Goal: Information Seeking & Learning: Learn about a topic

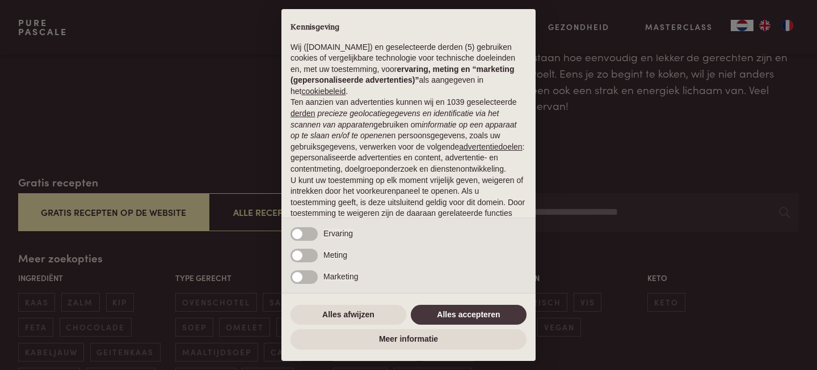
scroll to position [86, 0]
click at [463, 310] on button "Alles accepteren" at bounding box center [469, 315] width 116 height 20
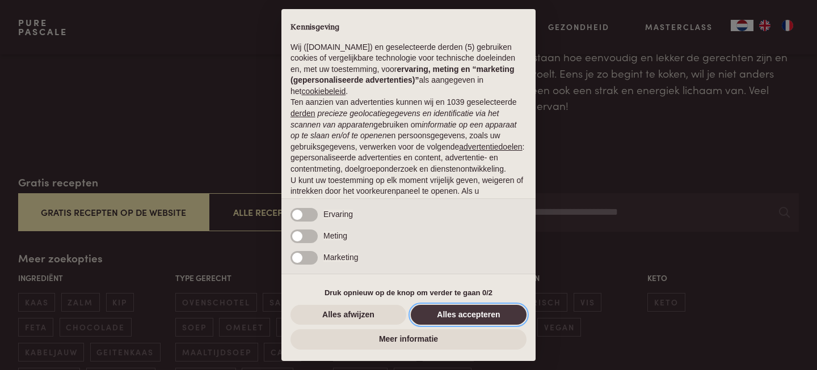
scroll to position [86, 0]
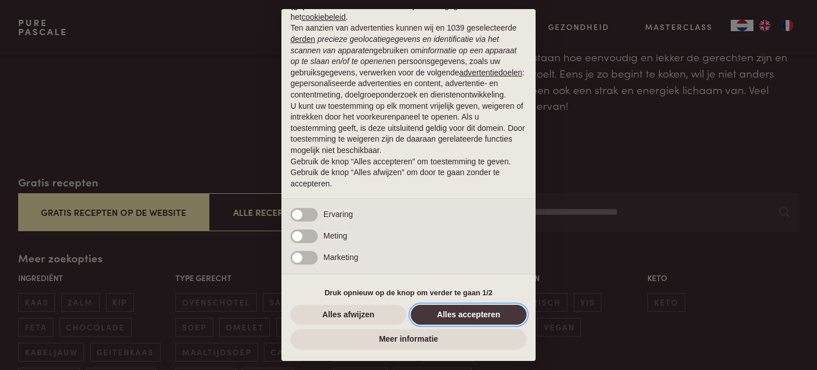
click at [463, 310] on button "Alles accepteren" at bounding box center [469, 315] width 116 height 20
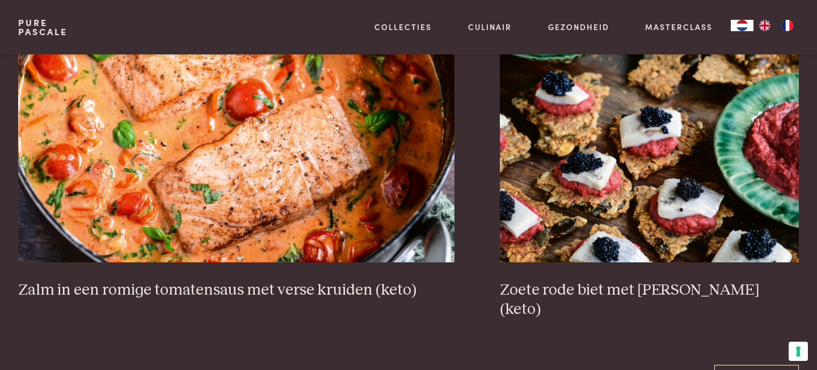
scroll to position [2084, 0]
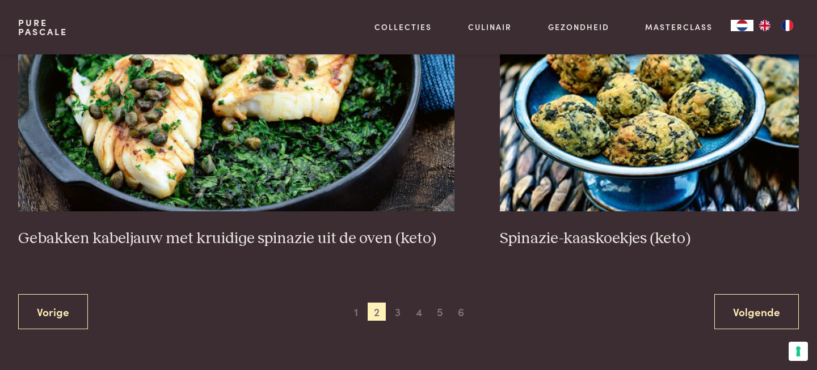
scroll to position [2158, 0]
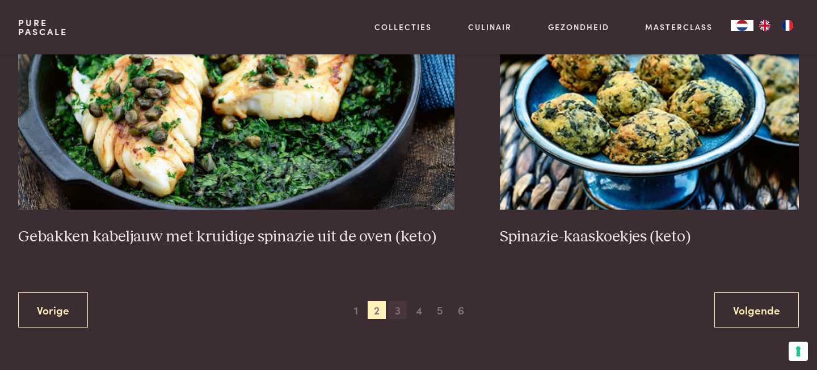
click at [404, 307] on span "3" at bounding box center [397, 310] width 18 height 18
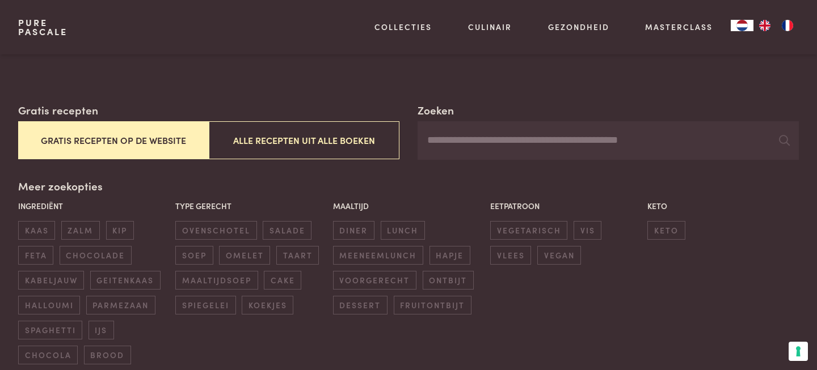
scroll to position [161, 0]
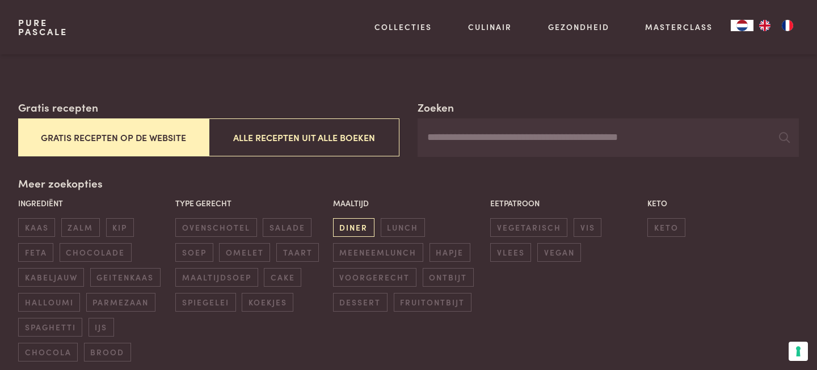
click at [361, 227] on span "diner" at bounding box center [353, 227] width 41 height 19
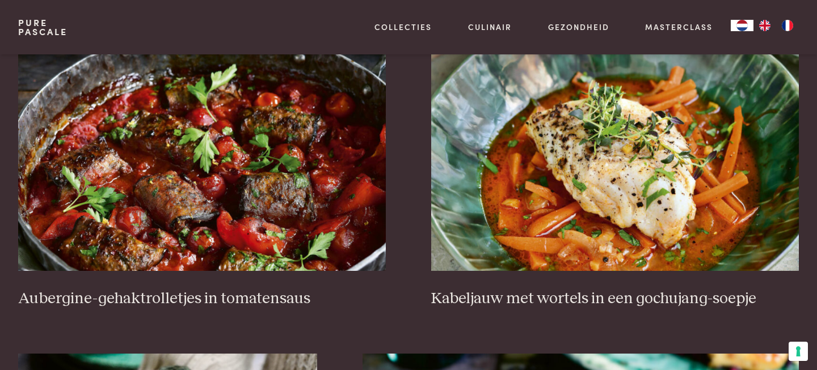
scroll to position [515, 0]
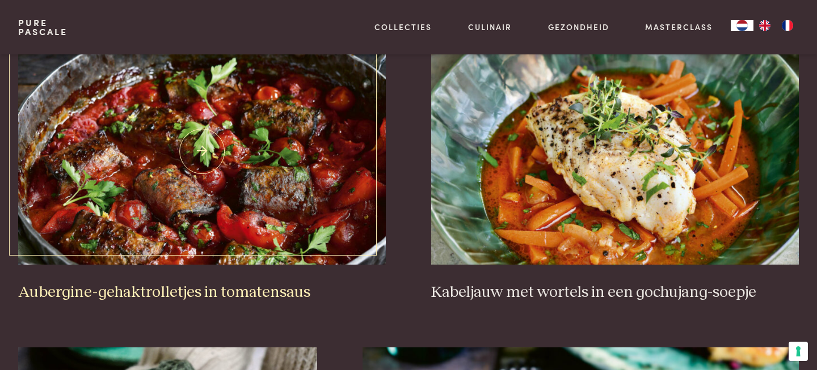
click at [275, 230] on img at bounding box center [201, 151] width 367 height 227
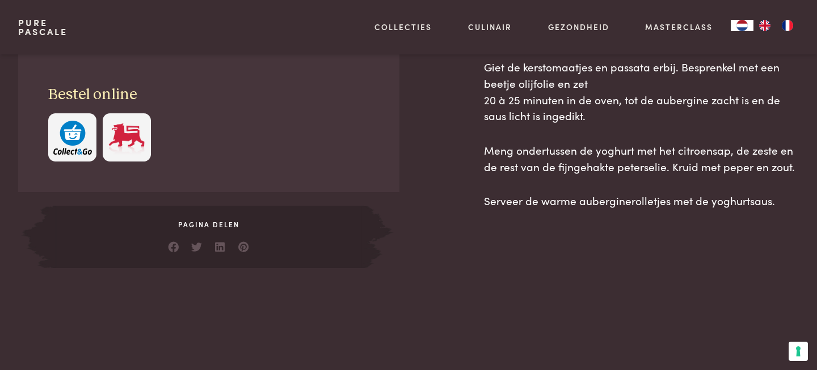
scroll to position [792, 0]
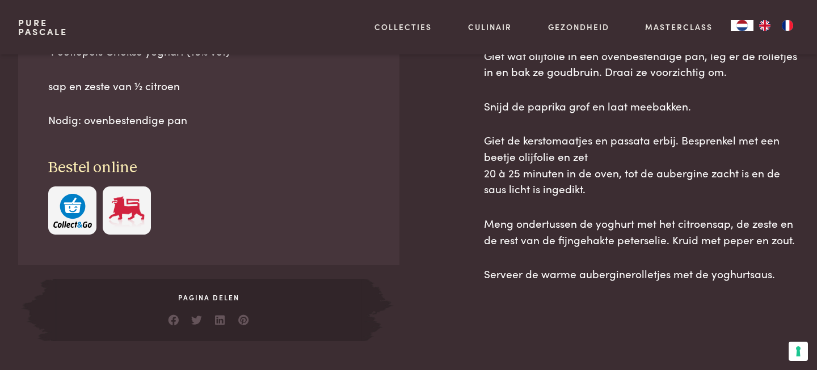
click at [75, 227] on img "button" at bounding box center [72, 211] width 39 height 35
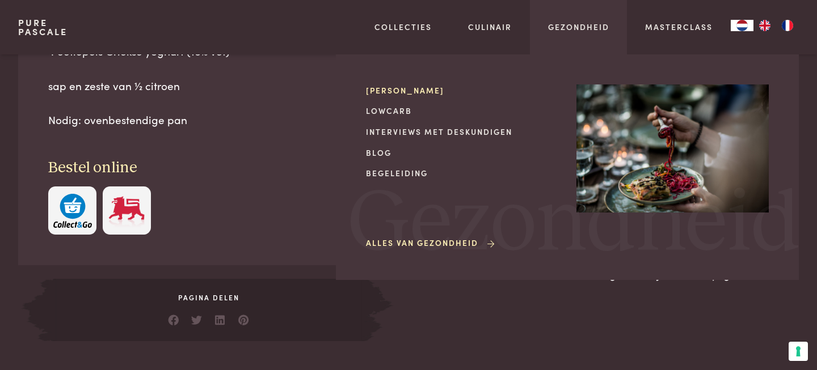
click at [429, 92] on link "[PERSON_NAME]" at bounding box center [462, 91] width 192 height 12
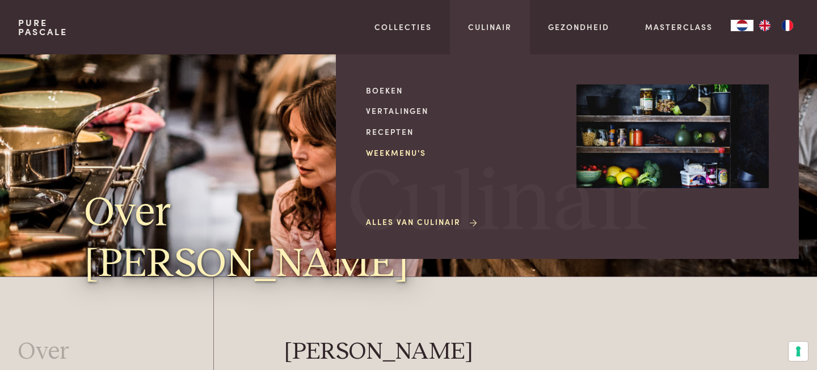
click at [377, 155] on link "Weekmenu's" at bounding box center [462, 153] width 192 height 12
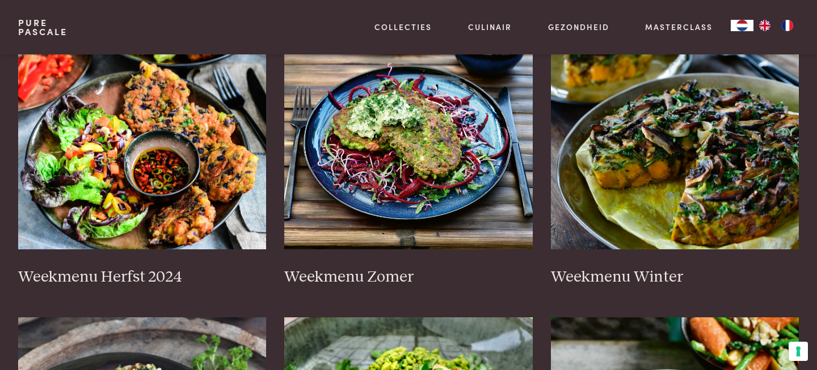
scroll to position [275, 0]
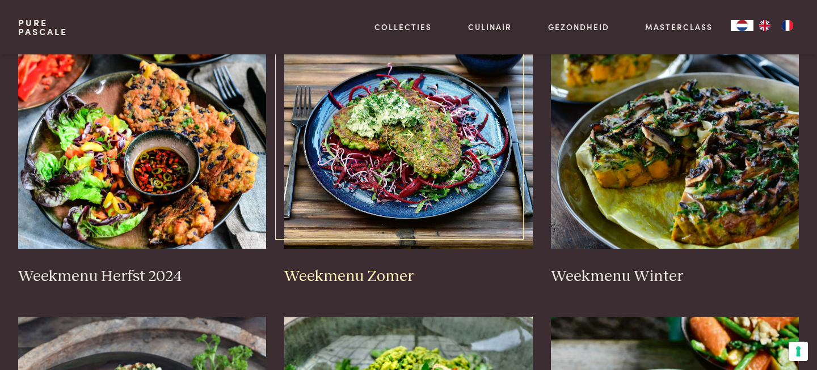
click at [371, 168] on img at bounding box center [408, 135] width 248 height 227
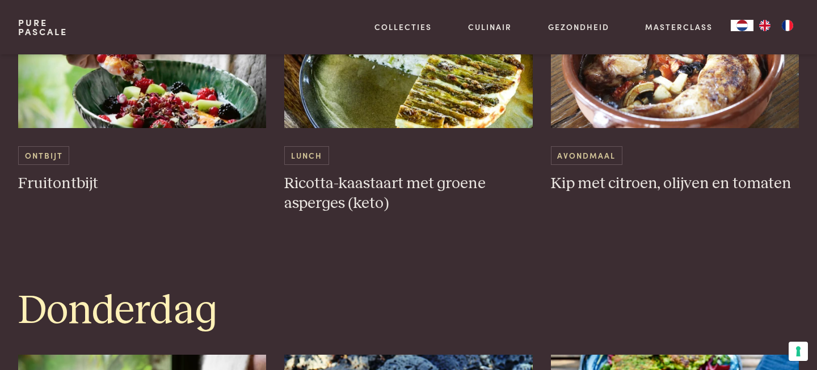
scroll to position [1718, 0]
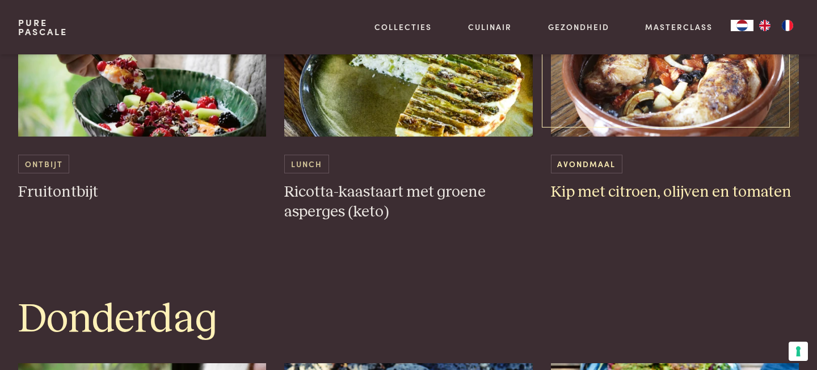
click at [649, 65] on img at bounding box center [675, 23] width 248 height 227
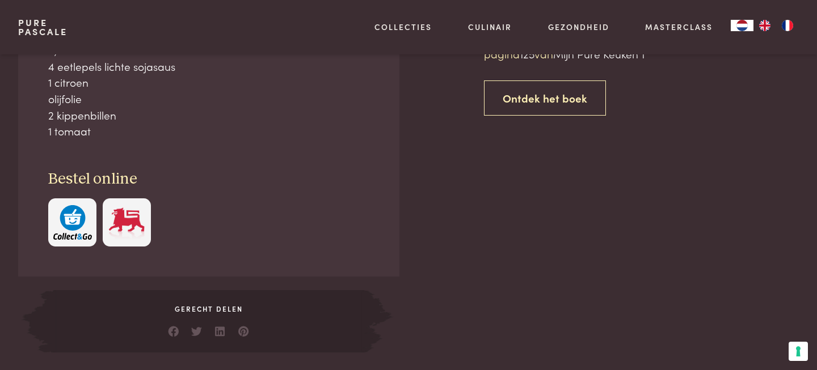
scroll to position [260, 0]
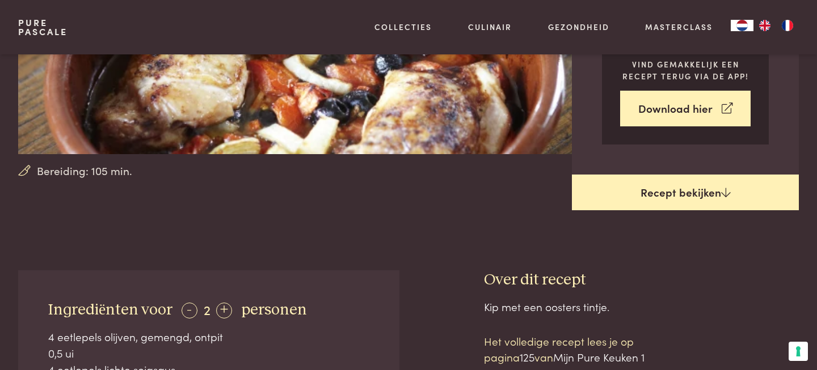
click at [625, 206] on link "Recept bekijken" at bounding box center [685, 193] width 227 height 36
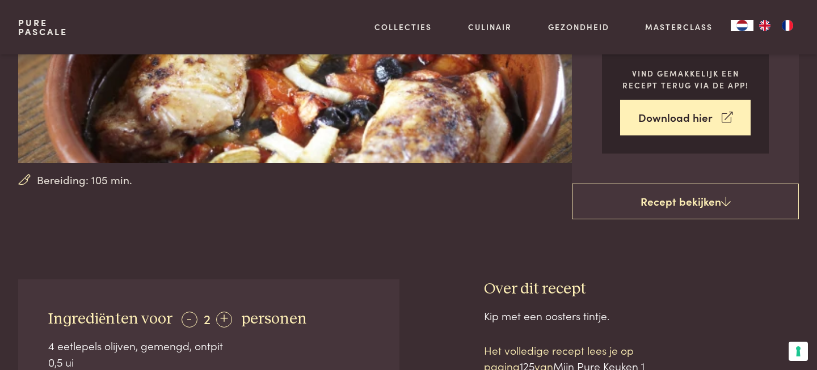
scroll to position [239, 0]
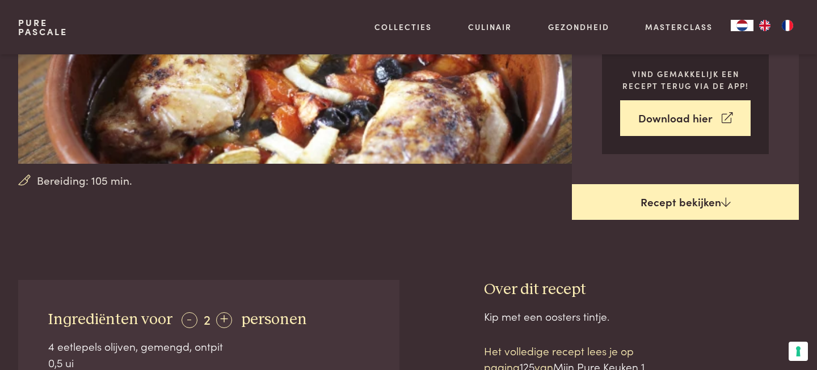
click at [644, 201] on link "Recept bekijken" at bounding box center [685, 202] width 227 height 36
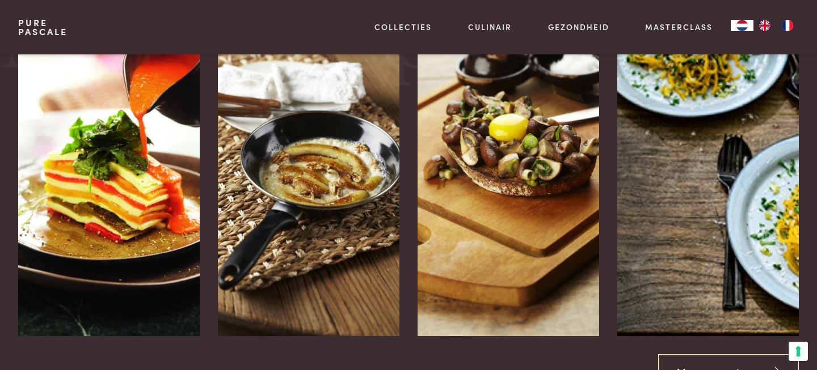
scroll to position [1560, 0]
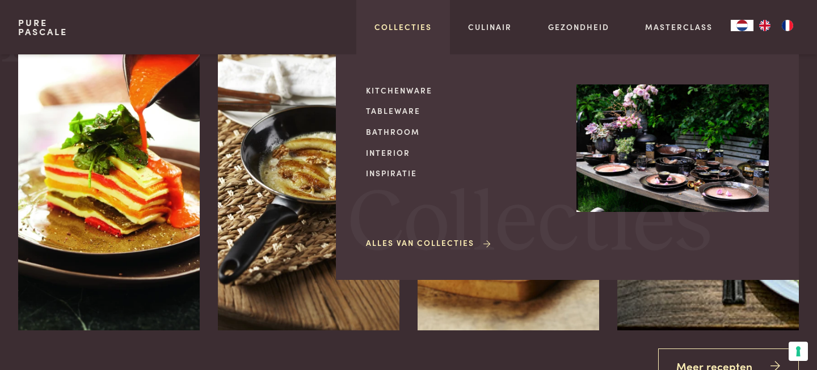
click at [420, 26] on link "Collecties" at bounding box center [402, 27] width 57 height 12
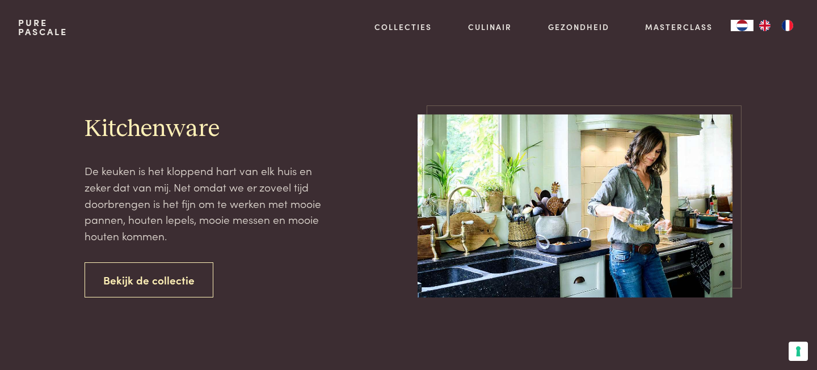
click at [493, 25] on link "Culinair" at bounding box center [490, 27] width 44 height 12
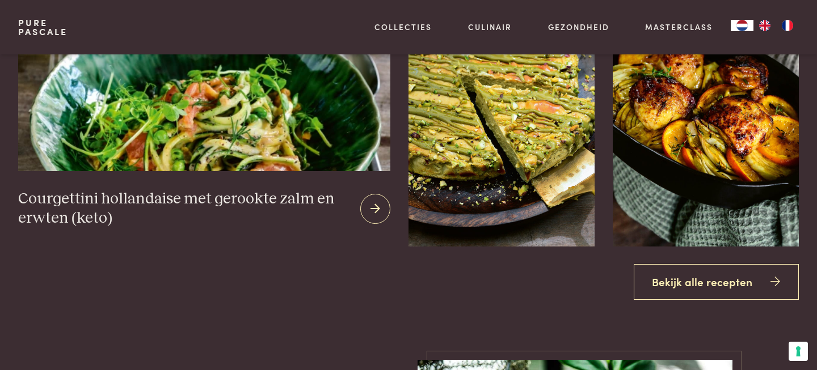
scroll to position [969, 0]
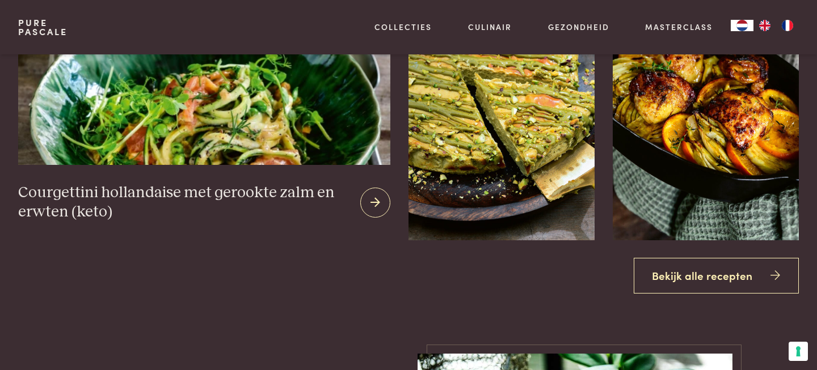
click at [157, 118] on img at bounding box center [204, 32] width 372 height 265
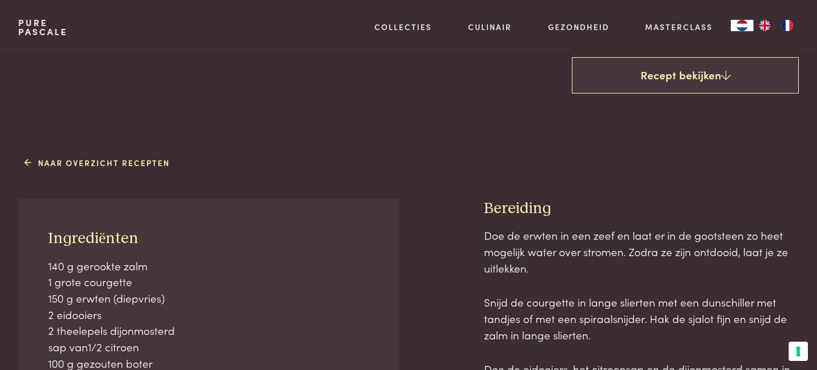
scroll to position [387, 0]
